Goal: Information Seeking & Learning: Check status

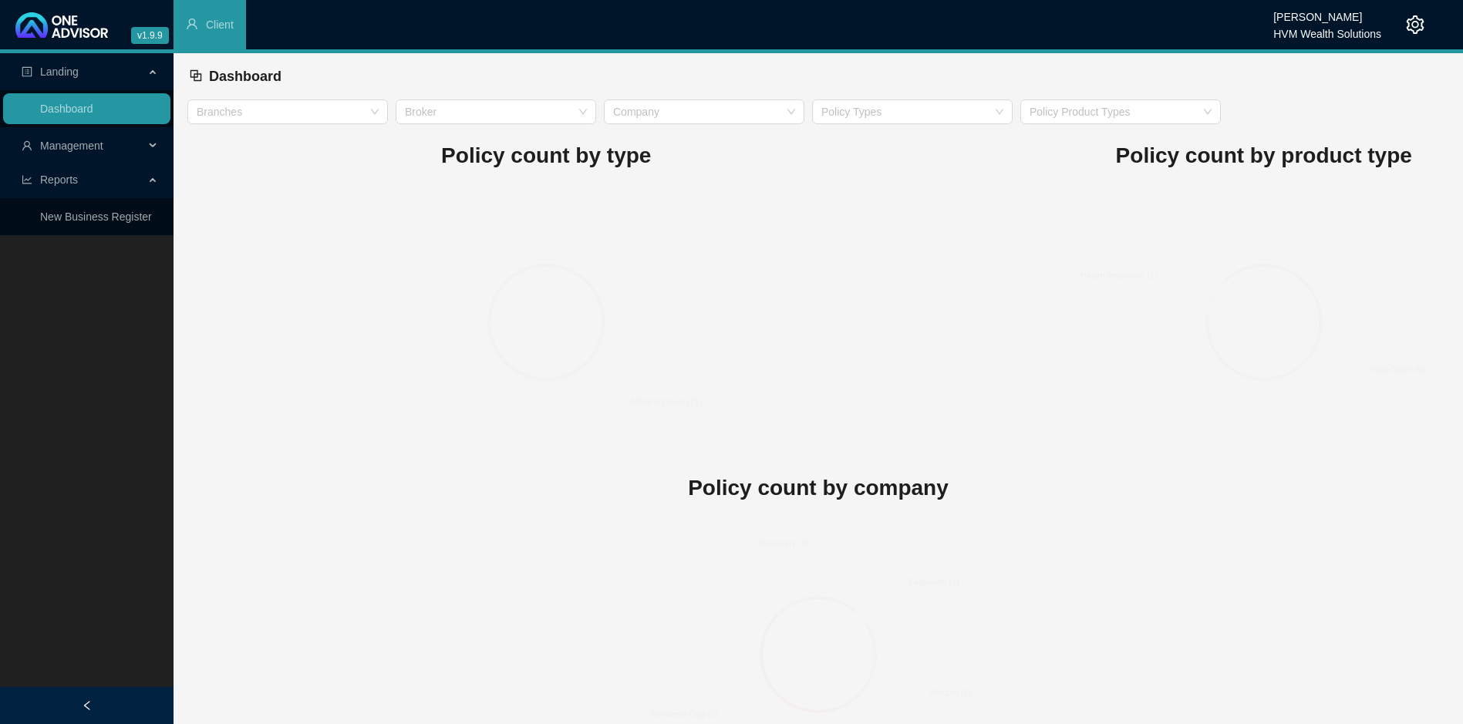
click at [83, 147] on span "Management" at bounding box center [71, 146] width 63 height 12
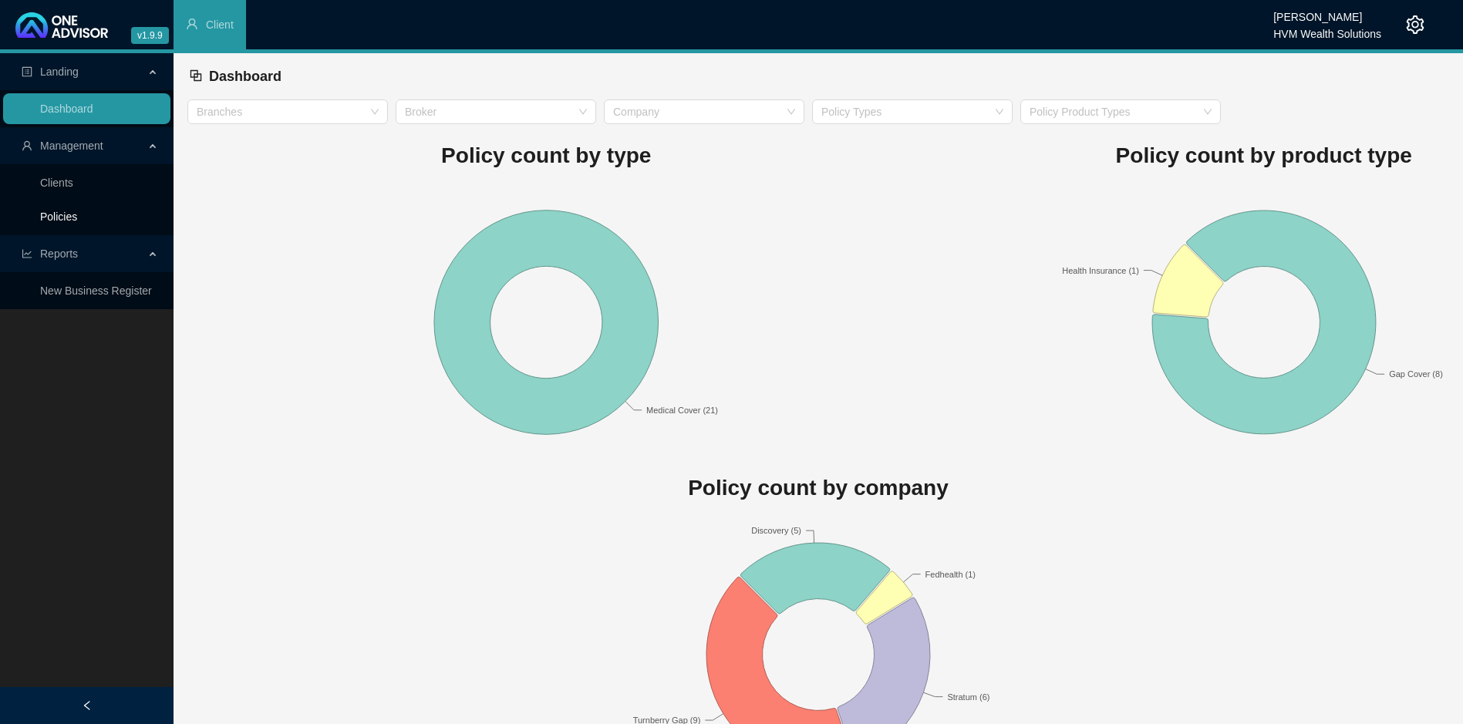
click at [69, 221] on link "Policies" at bounding box center [58, 217] width 37 height 12
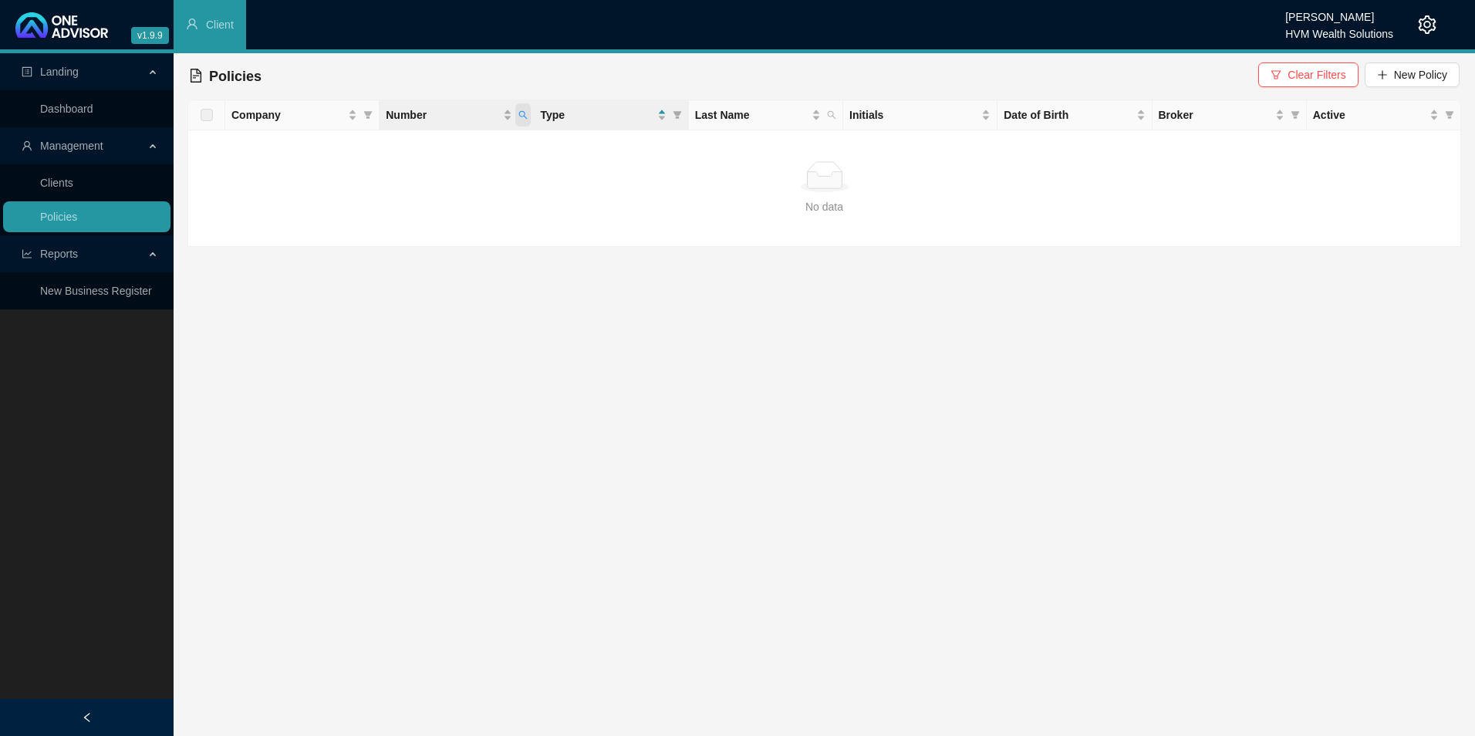
click at [528, 116] on span "Number" at bounding box center [522, 114] width 15 height 23
click at [418, 178] on span "Search" at bounding box center [422, 175] width 34 height 17
click at [532, 113] on th "Number" at bounding box center [457, 115] width 154 height 30
click at [521, 115] on icon "search" at bounding box center [522, 114] width 9 height 9
click at [73, 182] on link "Clients" at bounding box center [56, 183] width 33 height 12
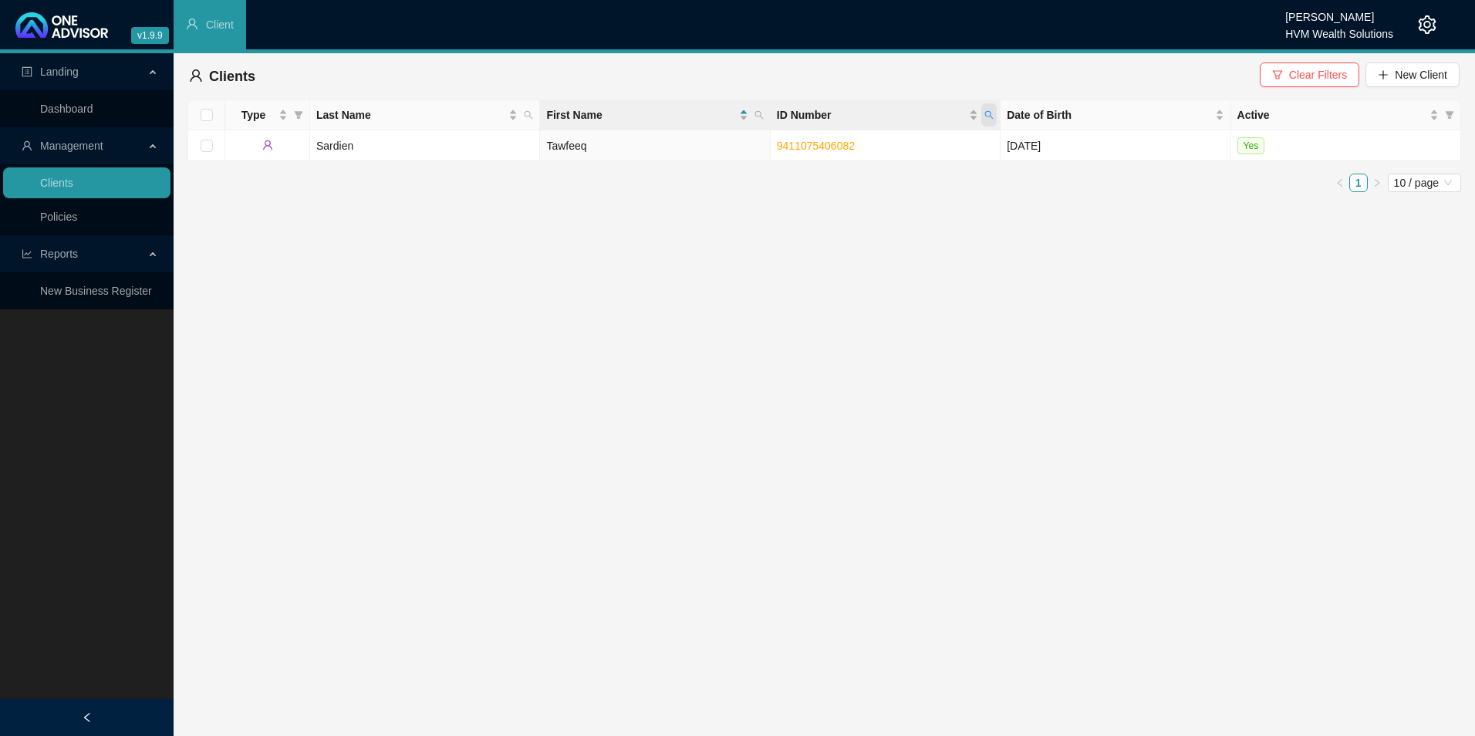
click at [991, 113] on icon "search" at bounding box center [988, 114] width 9 height 9
paste input "8903045622088"
type input "8903045622088"
click at [881, 182] on span "Search" at bounding box center [889, 175] width 34 height 17
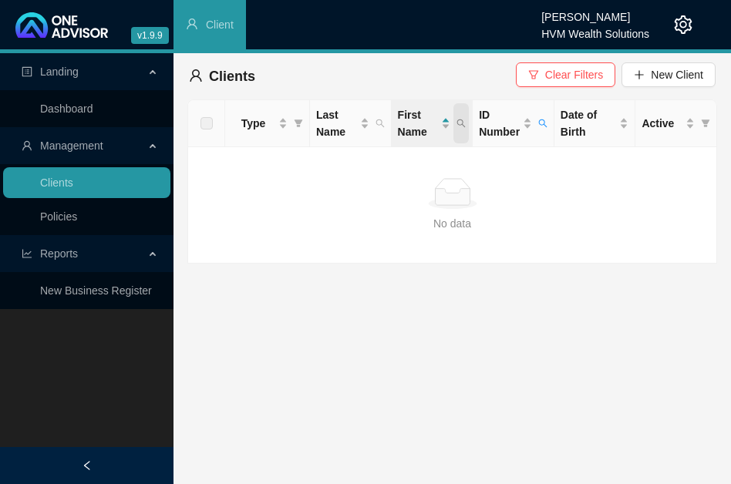
click at [467, 125] on span at bounding box center [461, 123] width 15 height 40
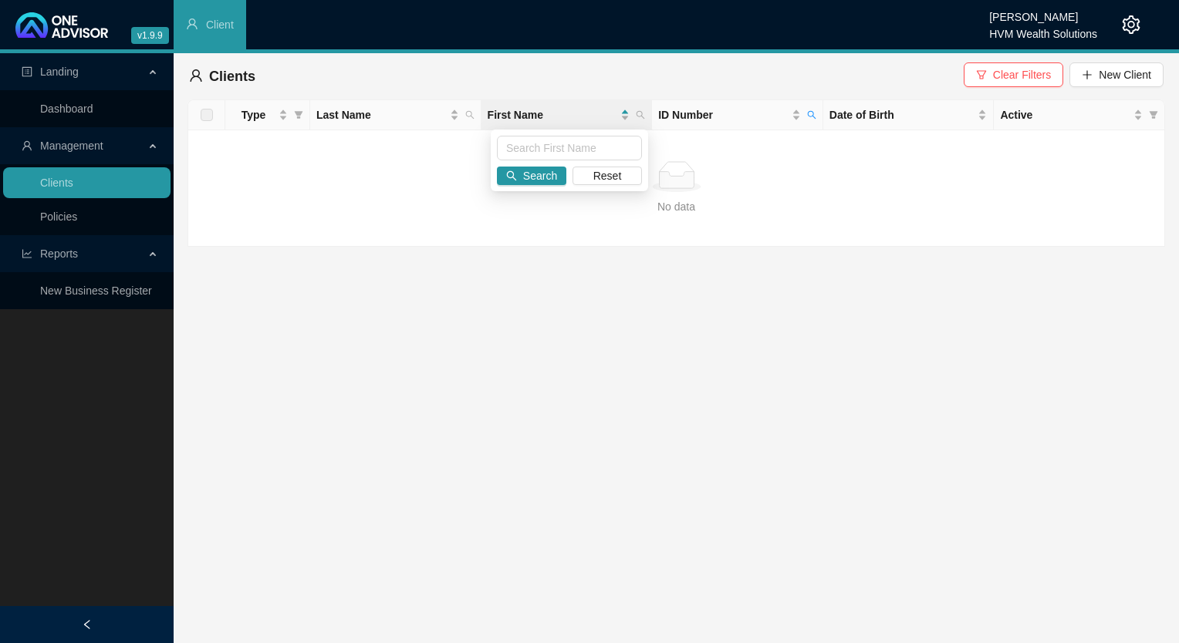
click at [1068, 22] on div "HVM Wealth Solutions" at bounding box center [1043, 29] width 108 height 17
click at [1041, 33] on div "HVM Wealth Solutions" at bounding box center [1043, 29] width 108 height 17
click at [1129, 25] on icon "setting" at bounding box center [1131, 24] width 19 height 19
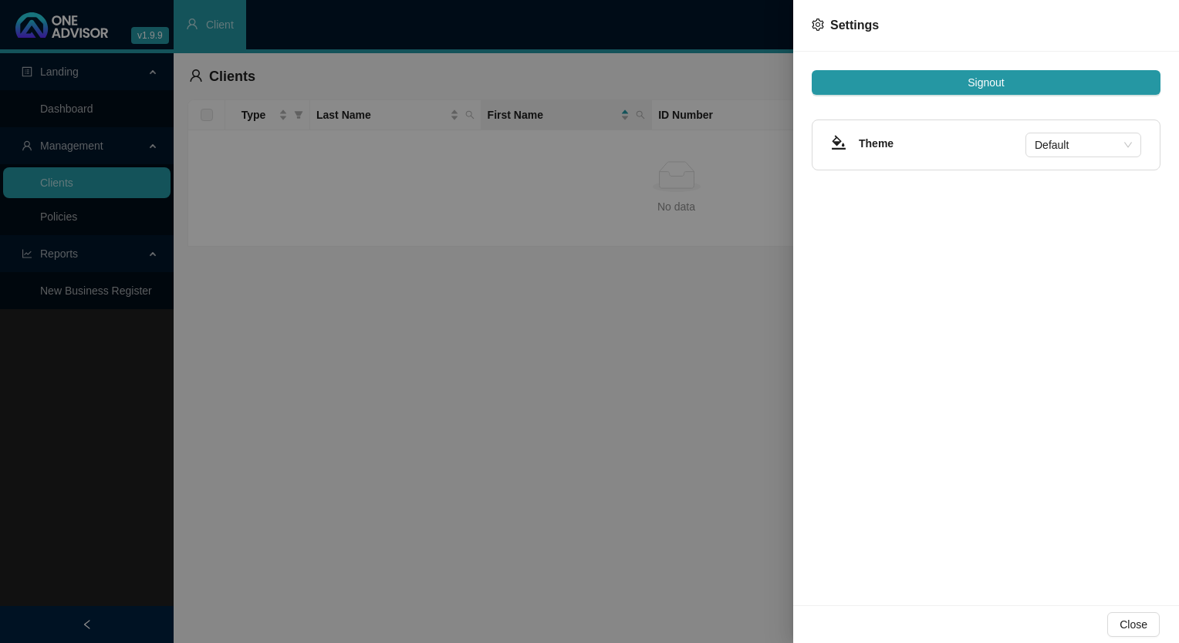
click at [1005, 94] on button "Signout" at bounding box center [986, 82] width 349 height 25
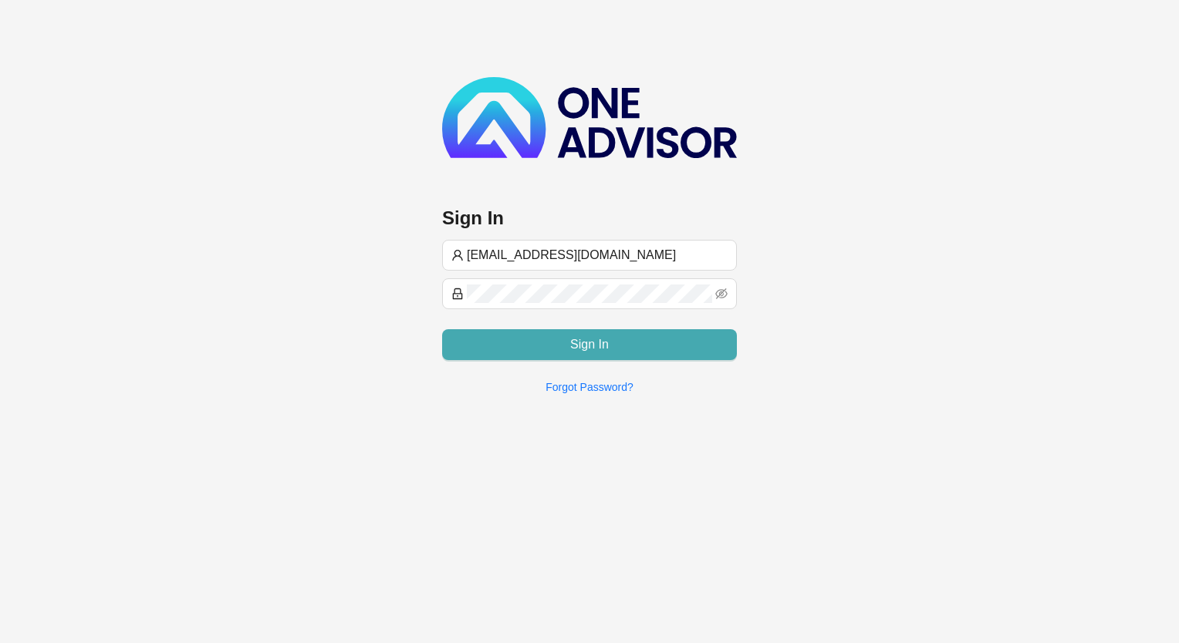
click at [572, 346] on span "Sign In" at bounding box center [589, 345] width 39 height 19
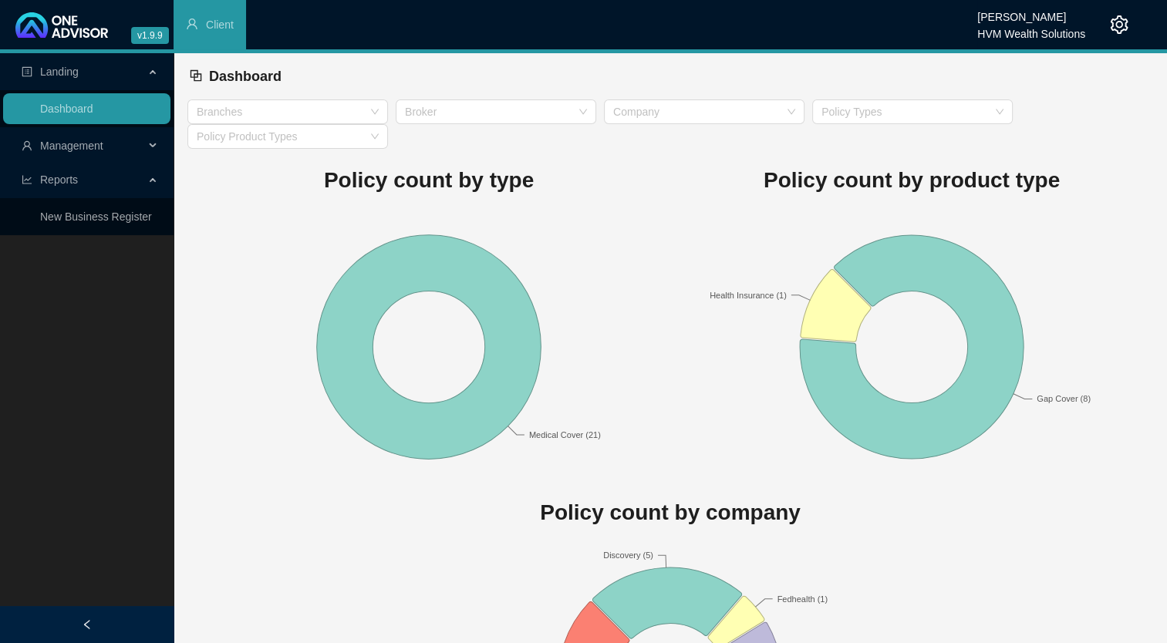
click at [63, 148] on span "Management" at bounding box center [71, 146] width 63 height 12
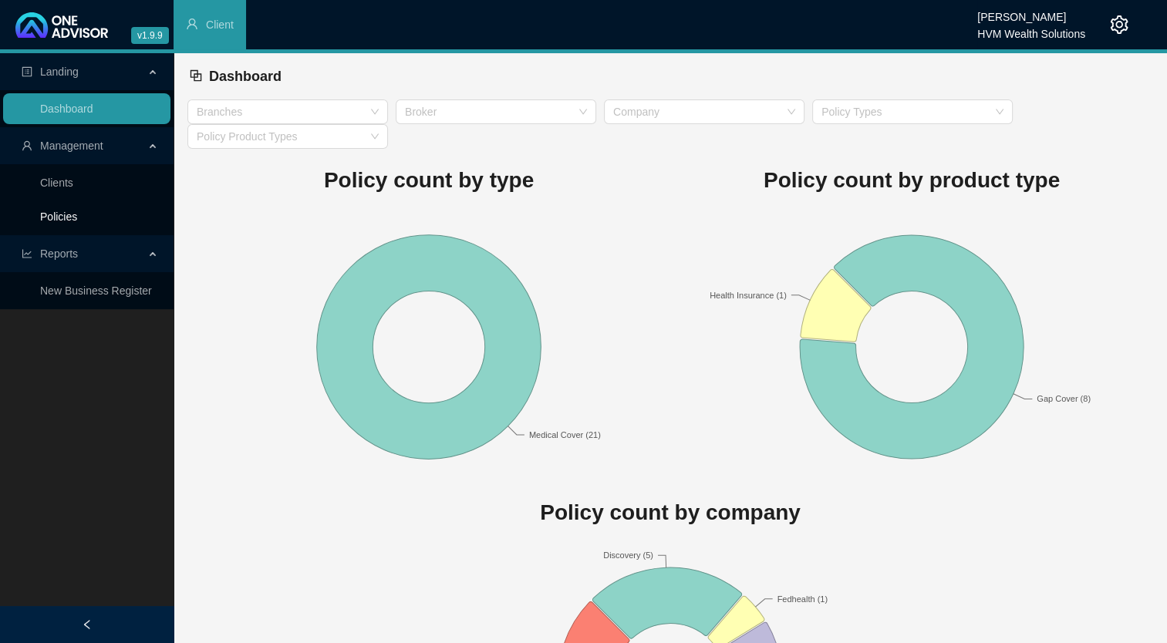
click at [62, 218] on link "Policies" at bounding box center [58, 217] width 37 height 12
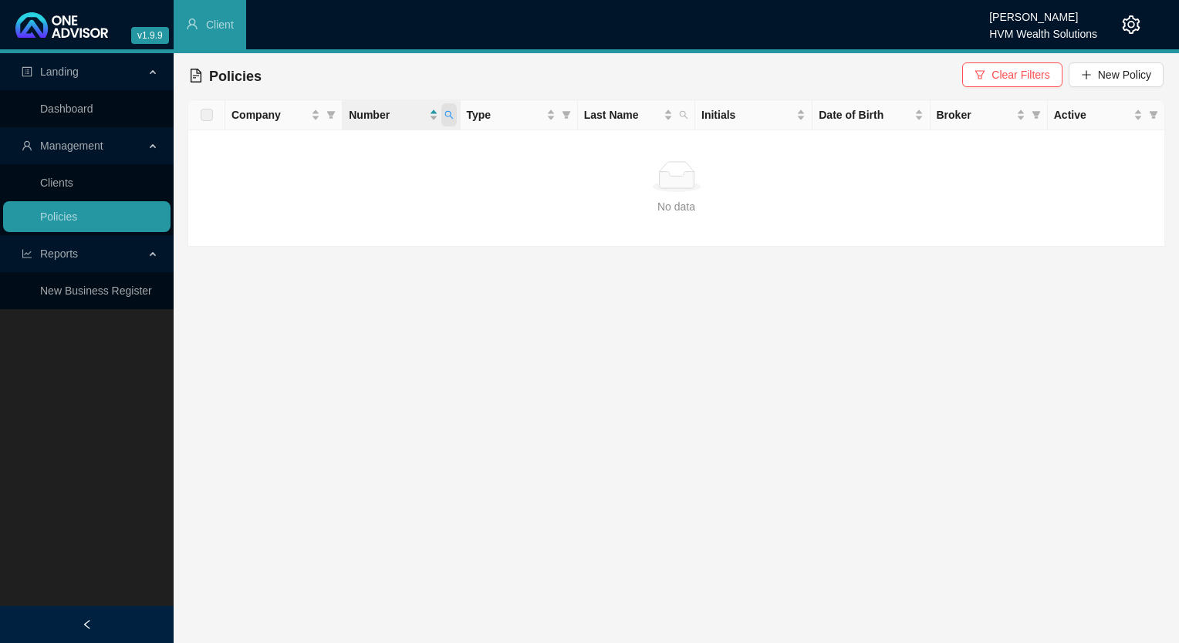
click at [451, 115] on icon "search" at bounding box center [448, 114] width 9 height 9
click at [341, 170] on span "Search" at bounding box center [349, 175] width 34 height 17
click at [453, 116] on icon "search" at bounding box center [448, 114] width 9 height 9
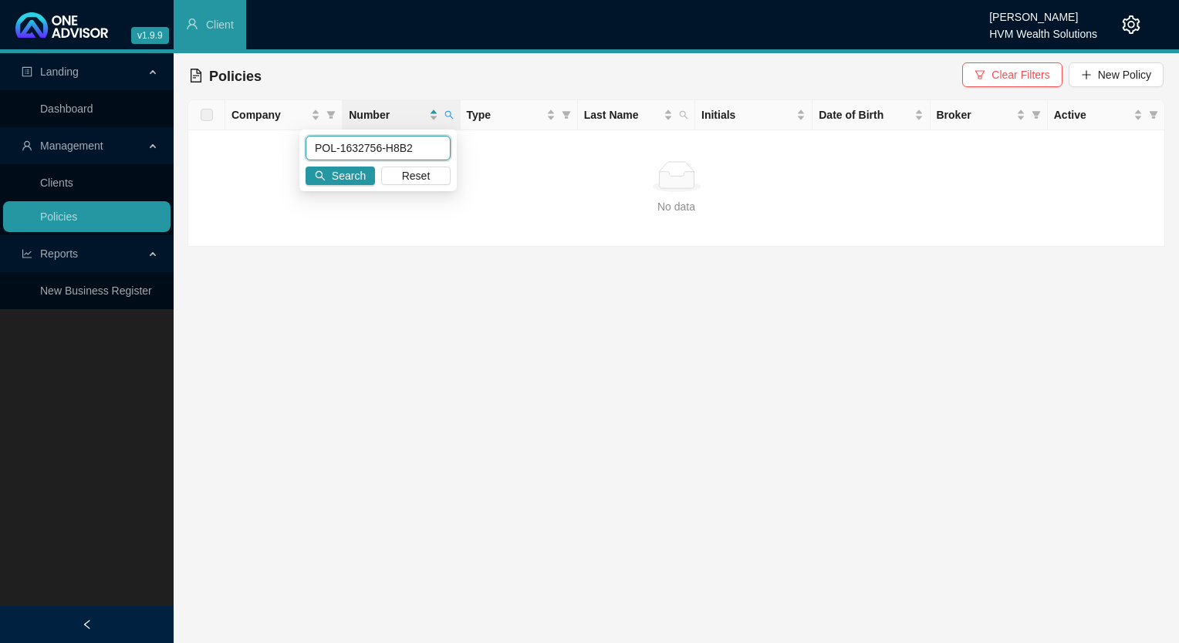
drag, startPoint x: 408, startPoint y: 147, endPoint x: 265, endPoint y: 149, distance: 142.7
click at [265, 149] on body "v1.9.9 Chanel [PERSON_NAME] HVM Wealth Solutions Client Landing Dashboard Manag…" at bounding box center [589, 321] width 1179 height 643
paste input "9426828"
type input "9426828"
click at [358, 175] on span "Search" at bounding box center [349, 175] width 34 height 17
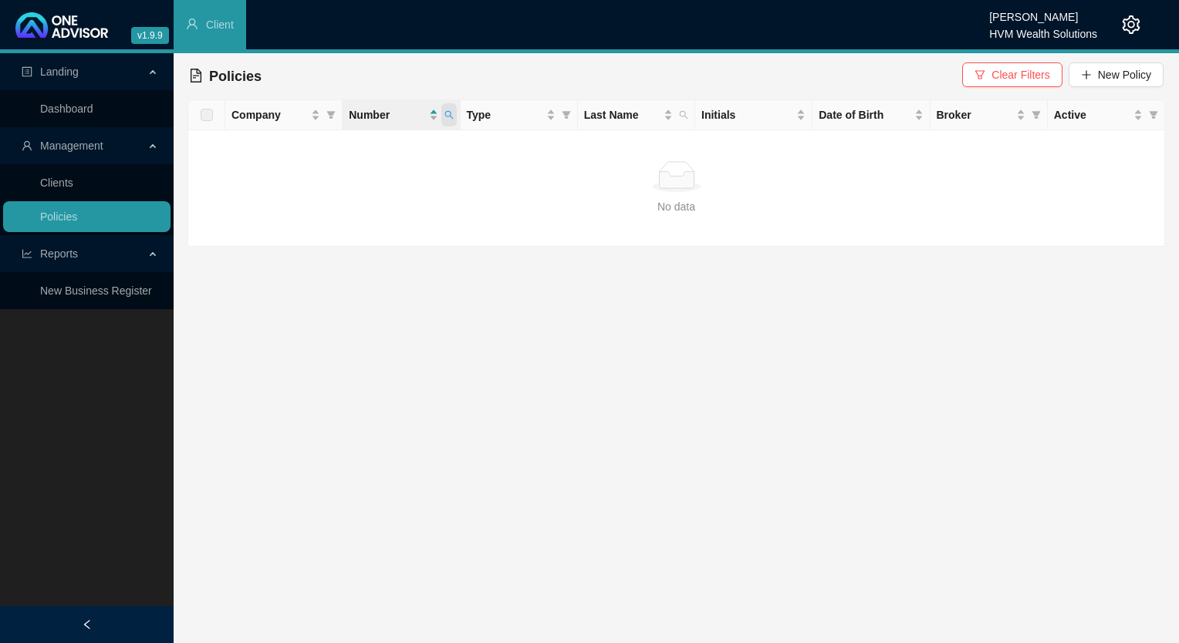
click at [455, 113] on span at bounding box center [448, 114] width 15 height 23
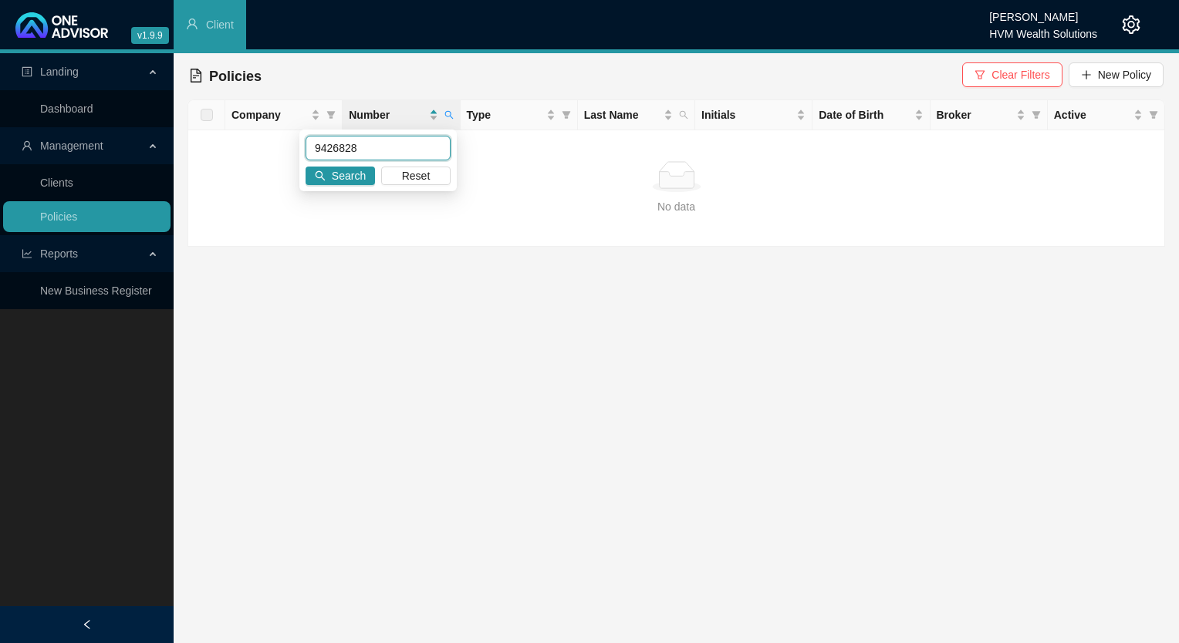
drag, startPoint x: 315, startPoint y: 148, endPoint x: 324, endPoint y: 153, distance: 10.3
click at [314, 147] on input "9426828" at bounding box center [377, 148] width 145 height 25
click at [360, 174] on span "Search" at bounding box center [349, 175] width 34 height 17
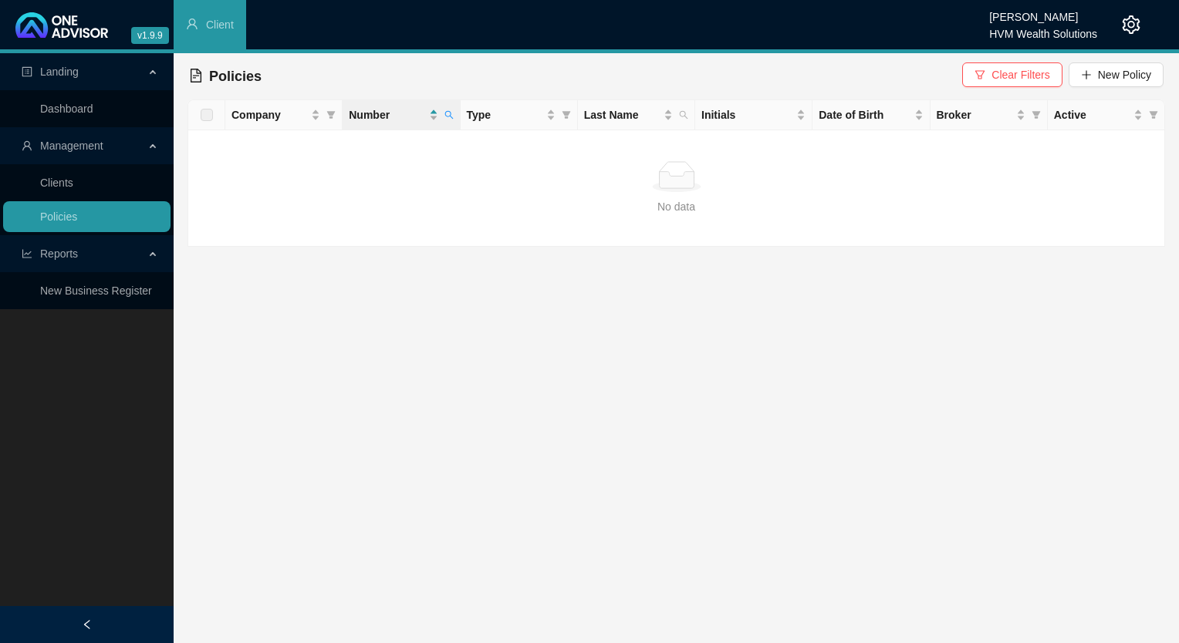
click at [1129, 26] on icon "setting" at bounding box center [1131, 24] width 19 height 19
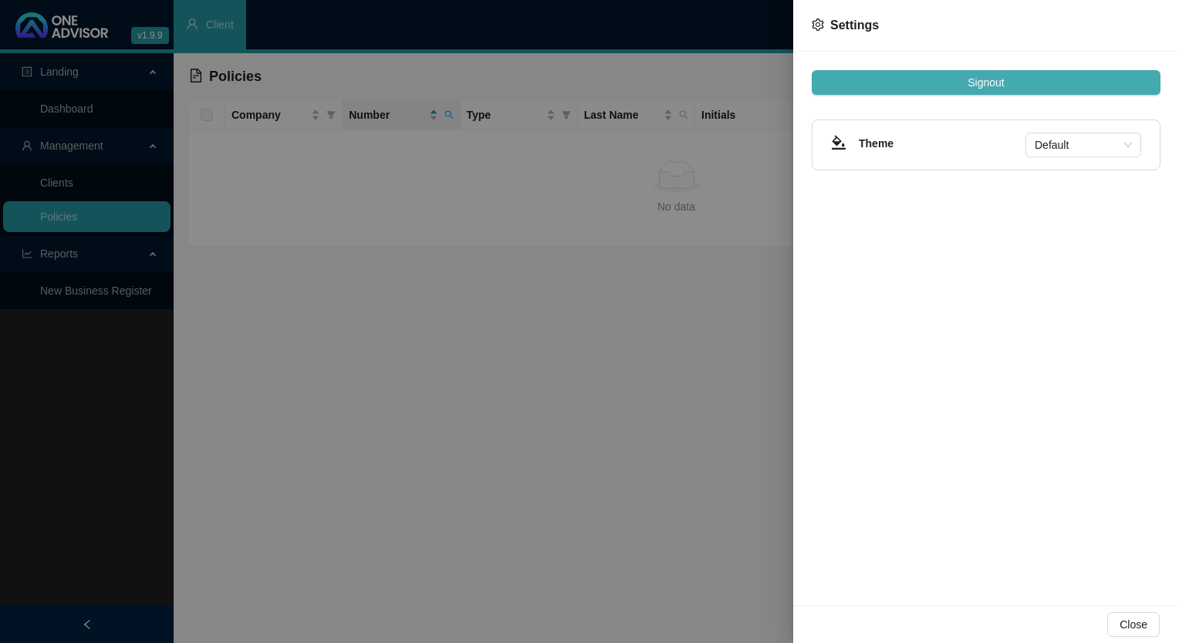
click at [992, 83] on span "Signout" at bounding box center [985, 82] width 36 height 17
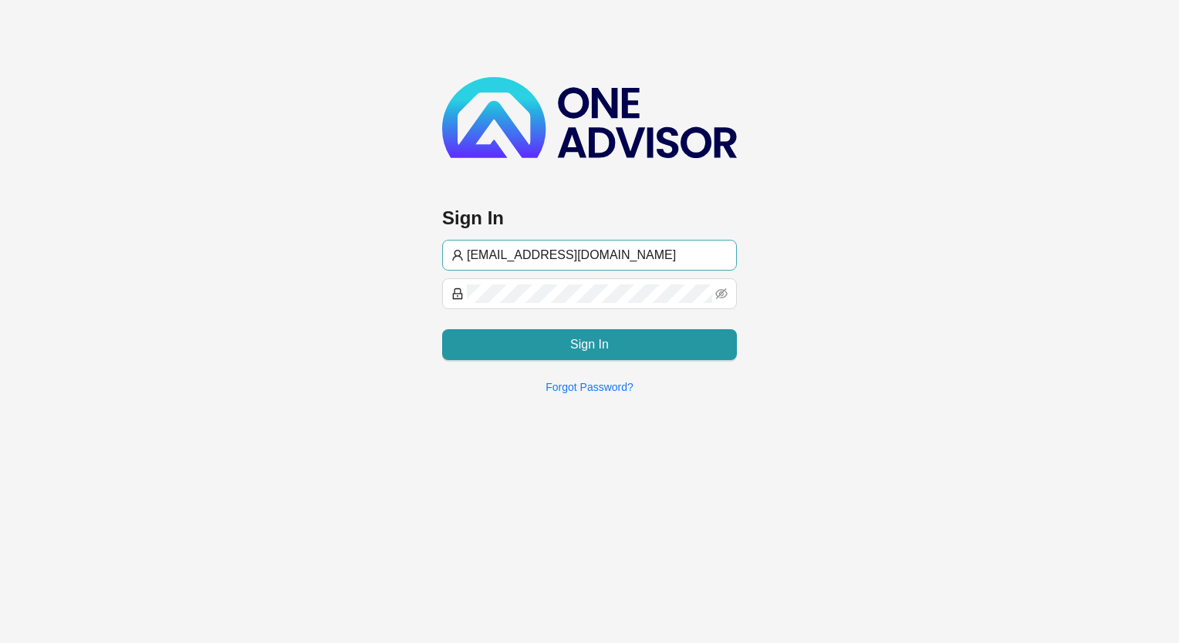
click at [586, 252] on input "[EMAIL_ADDRESS][DOMAIN_NAME]" at bounding box center [597, 255] width 261 height 19
type input "[PERSON_NAME]@hvmws"
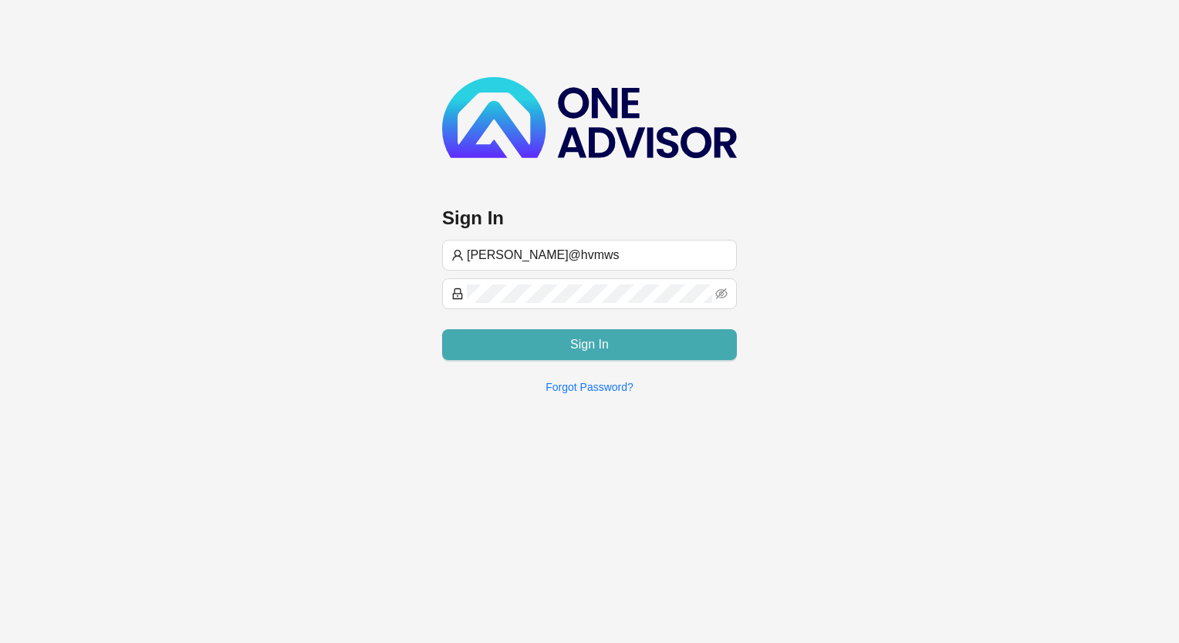
click at [563, 353] on button "Sign In" at bounding box center [589, 344] width 295 height 31
